Goal: Task Accomplishment & Management: Manage account settings

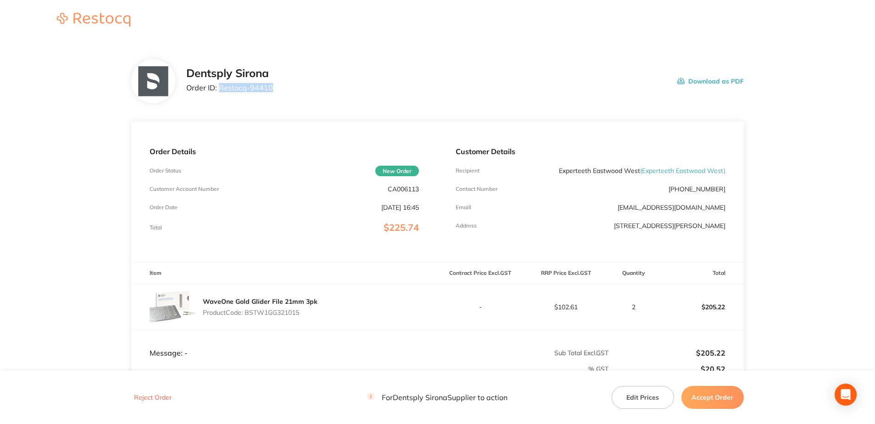
drag, startPoint x: 273, startPoint y: 94, endPoint x: 221, endPoint y: 89, distance: 52.5
click at [221, 89] on div "Dentsply Sirona Order ID: Restocq- 94410 Download as PDF" at bounding box center [464, 81] width 557 height 28
copy p "Restocq- 94410"
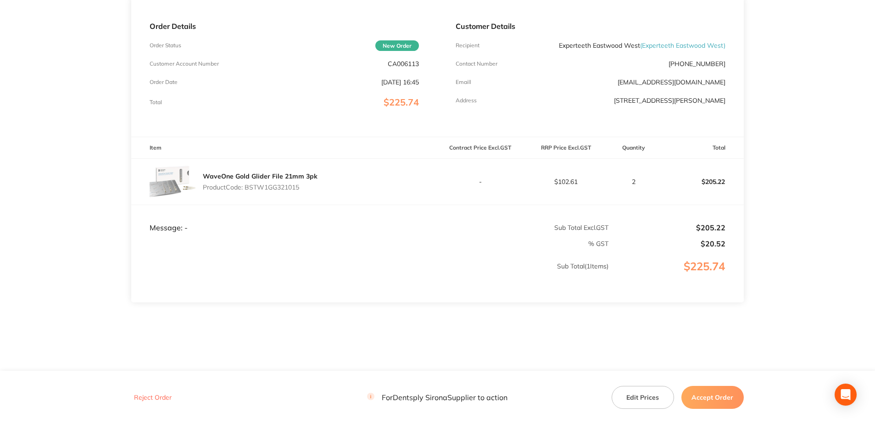
scroll to position [130, 0]
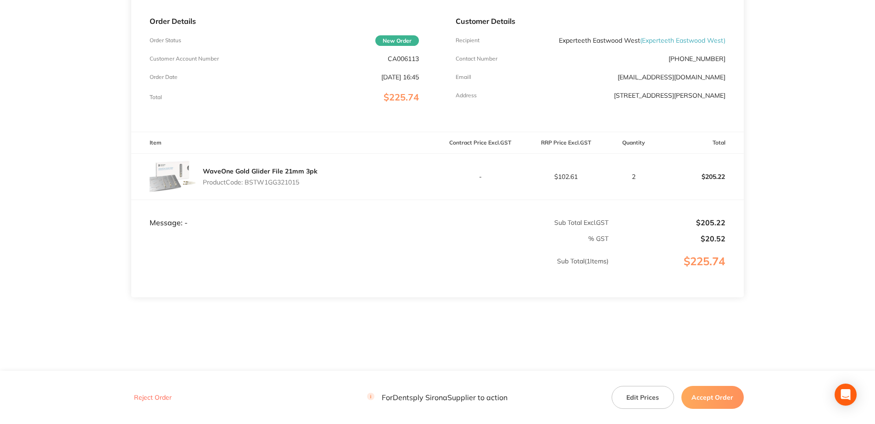
drag, startPoint x: 307, startPoint y: 182, endPoint x: 248, endPoint y: 182, distance: 59.6
click at [248, 182] on p "Product Code: BSTW1GG321015" at bounding box center [260, 181] width 115 height 7
copy p "BSTW1GG321015"
click at [726, 400] on button "Accept Order" at bounding box center [712, 397] width 62 height 23
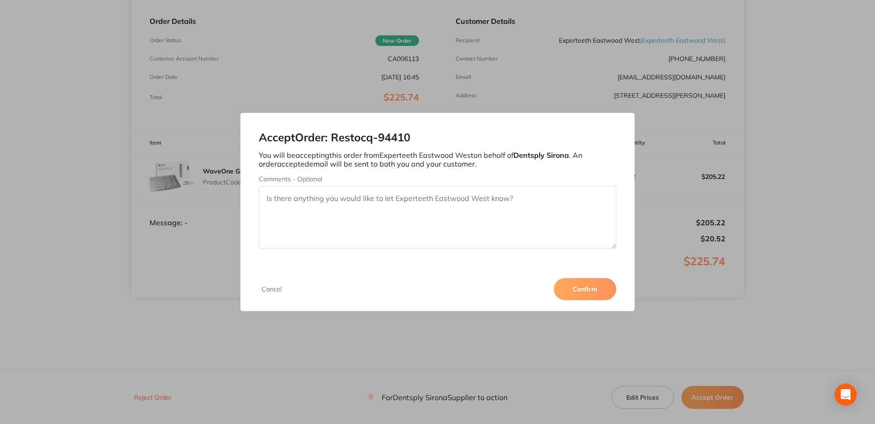
click at [589, 289] on button "Confirm" at bounding box center [585, 289] width 62 height 22
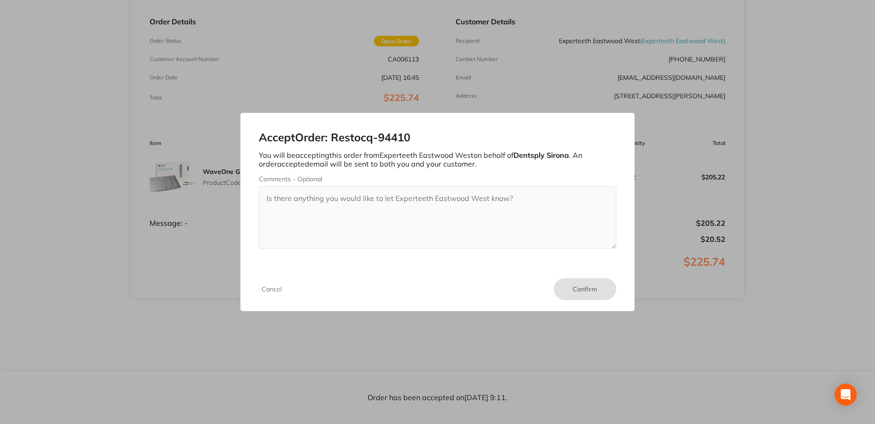
scroll to position [130, 0]
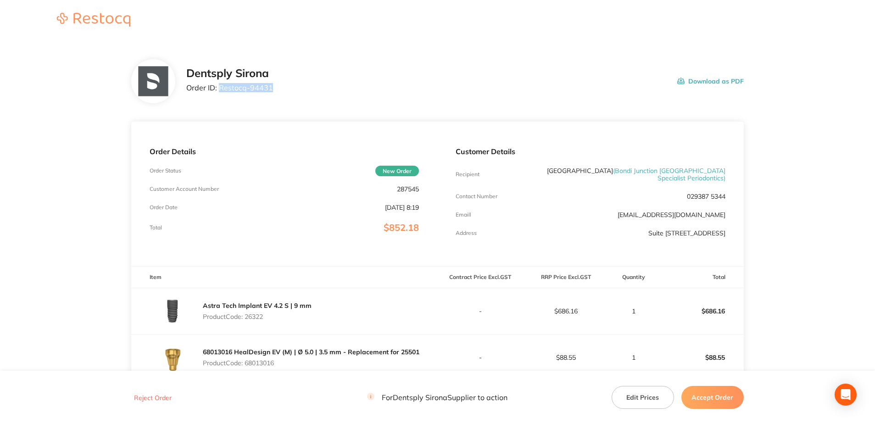
drag, startPoint x: 276, startPoint y: 89, endPoint x: 219, endPoint y: 91, distance: 57.4
click at [219, 91] on div "Dentsply Sirona Order ID: Restocq- 94431 Download as PDF" at bounding box center [464, 81] width 557 height 28
copy p "Restocq- 94431"
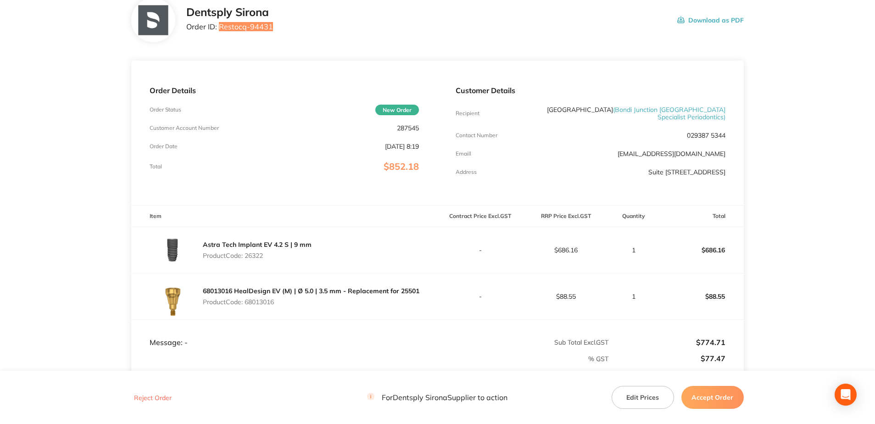
scroll to position [138, 0]
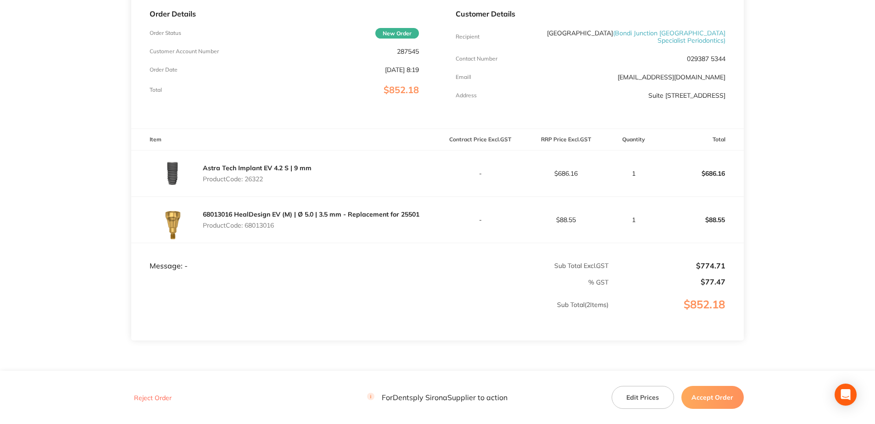
drag, startPoint x: 265, startPoint y: 187, endPoint x: 247, endPoint y: 187, distance: 17.9
click at [247, 183] on p "Product Code: 26322" at bounding box center [257, 178] width 109 height 7
copy p "26322"
drag, startPoint x: 277, startPoint y: 236, endPoint x: 246, endPoint y: 236, distance: 30.7
click at [246, 229] on p "Product Code: 68013016" at bounding box center [311, 225] width 217 height 7
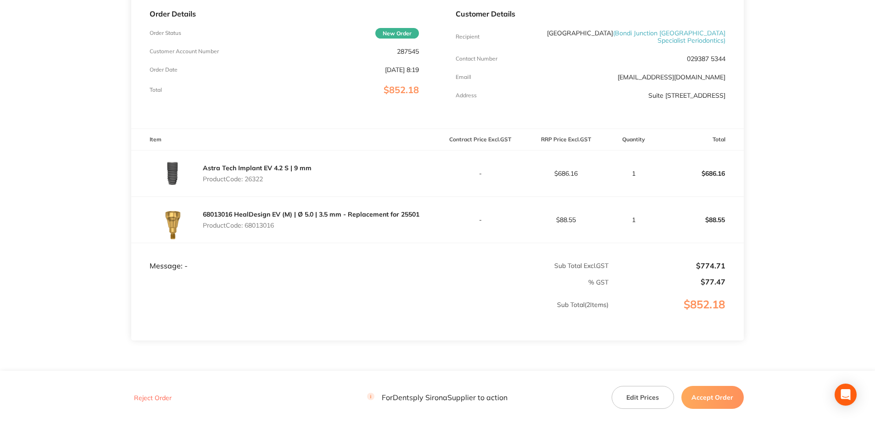
copy p "68013016"
click at [711, 398] on button "Accept Order" at bounding box center [712, 397] width 62 height 23
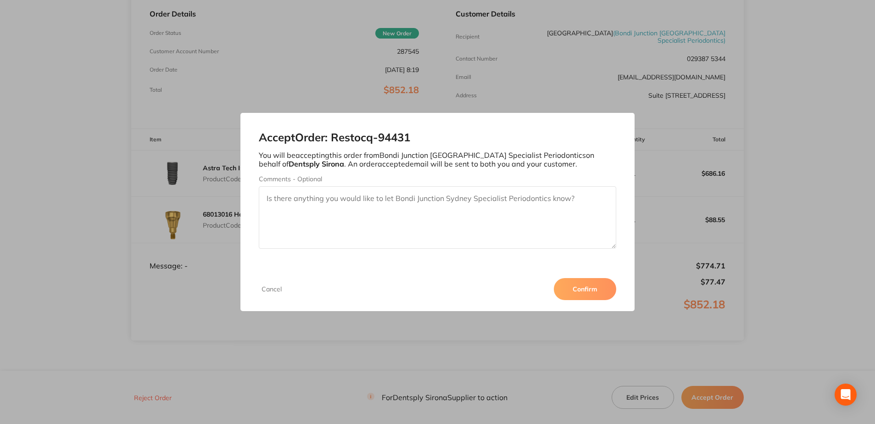
click at [585, 293] on button "Confirm" at bounding box center [585, 289] width 62 height 22
